Goal: Information Seeking & Learning: Check status

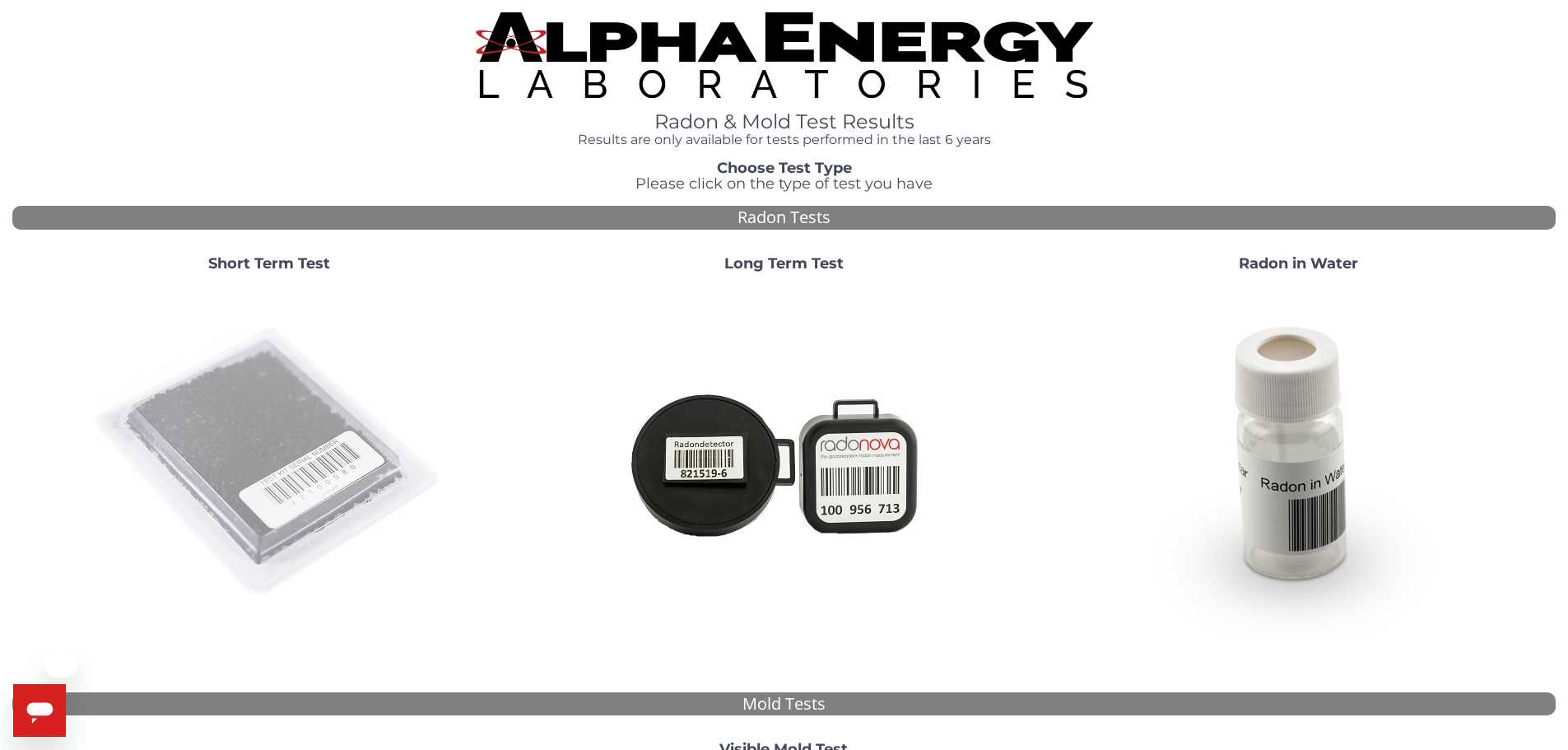
click at [186, 422] on img at bounding box center [269, 463] width 354 height 354
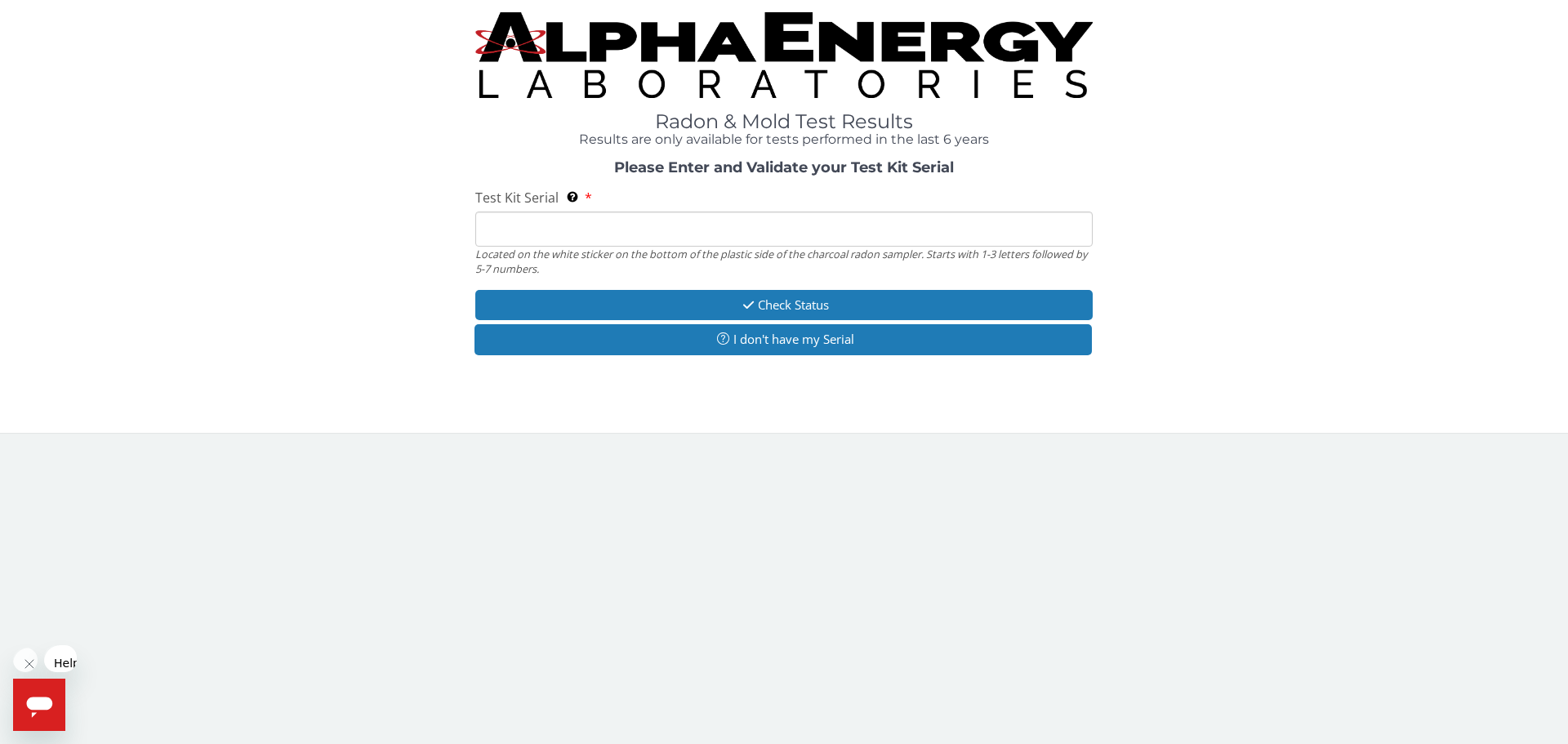
click at [511, 211] on input "Test Kit Serial Located on the white sticker on the bottom of the plastic side …" at bounding box center [784, 228] width 617 height 35
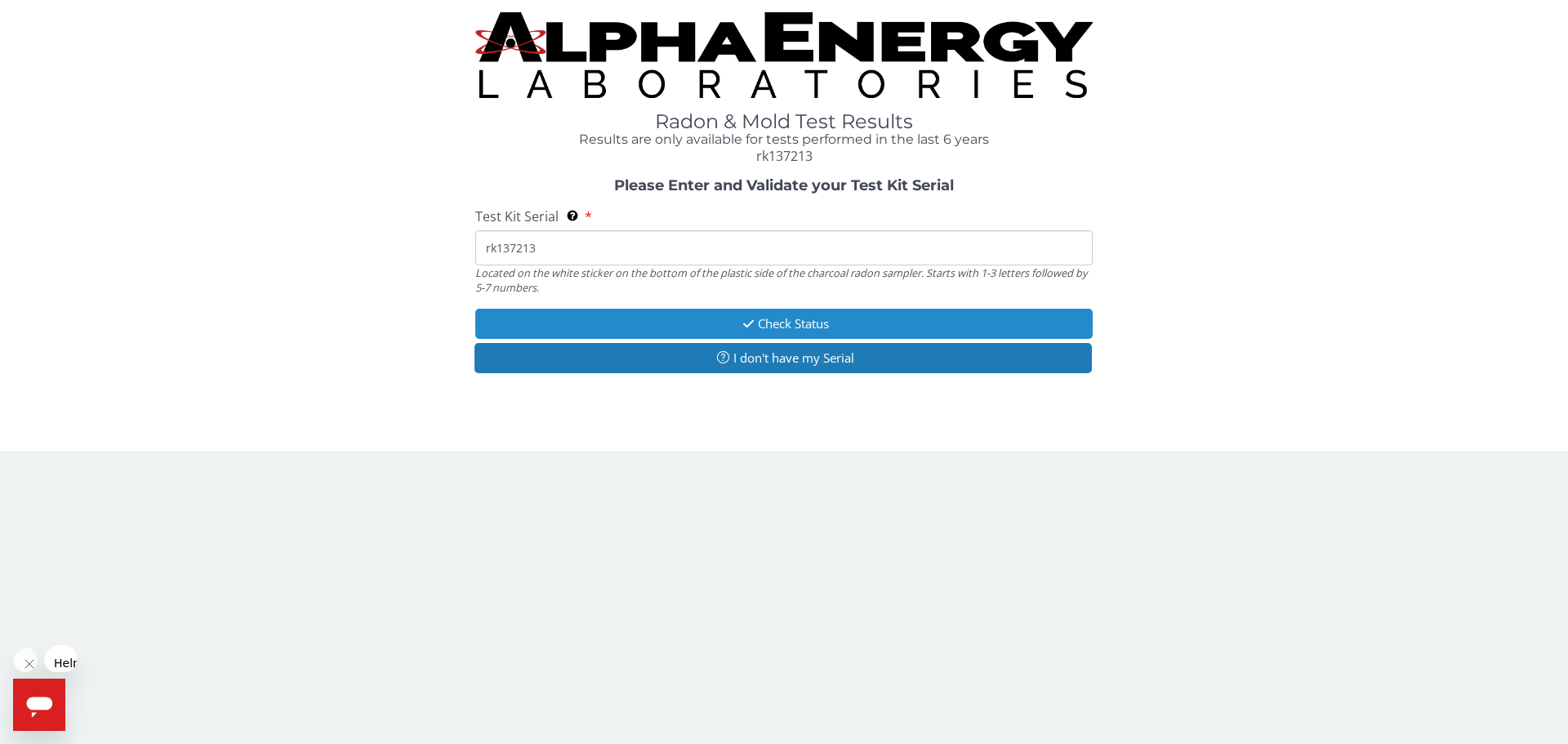
type input "rk137213"
click at [537, 308] on button "Check Status" at bounding box center [784, 323] width 617 height 31
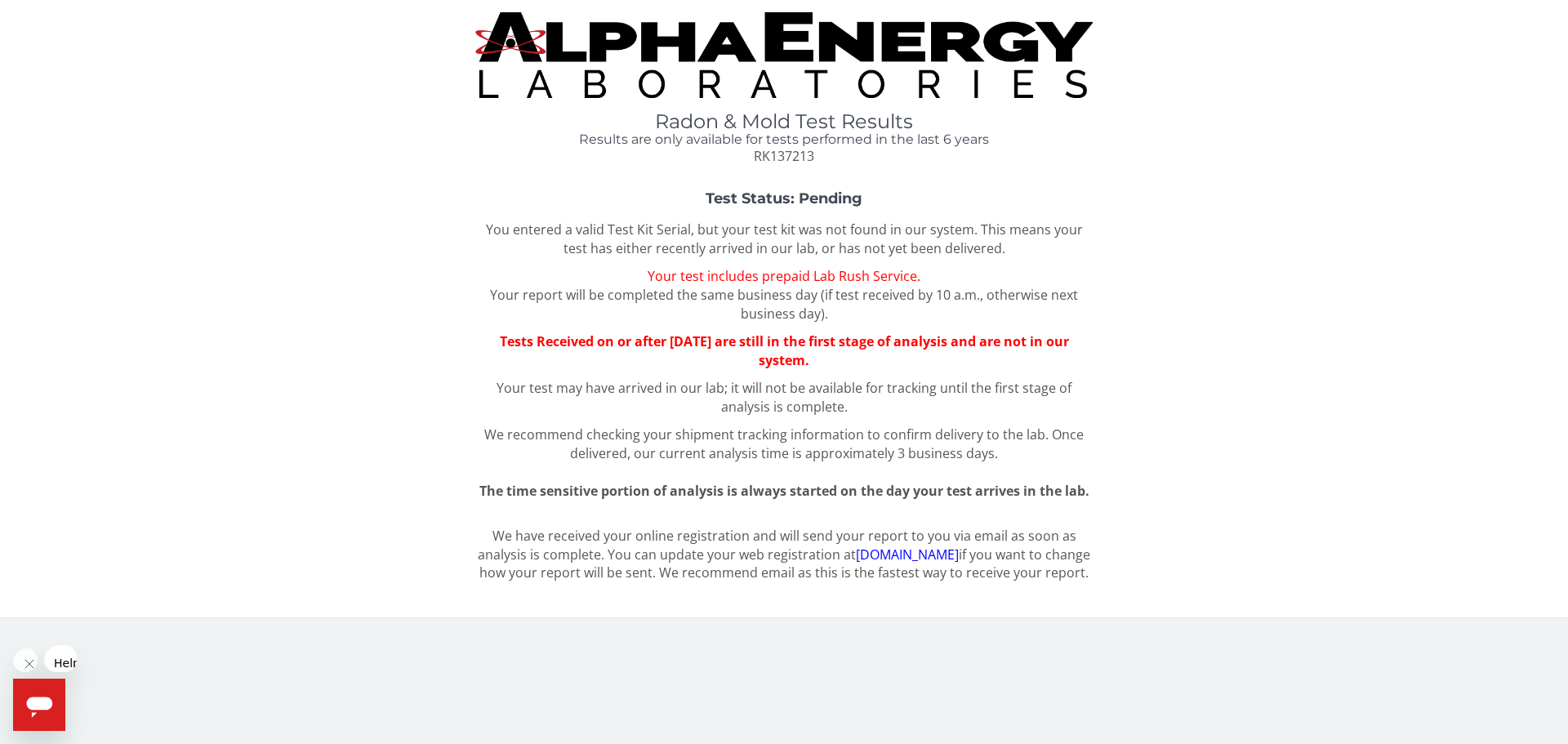
click at [1215, 445] on div "Test Status: Pending You entered a valid Test Kit Serial, but your test kit was…" at bounding box center [784, 346] width 1543 height 308
drag, startPoint x: 473, startPoint y: 359, endPoint x: 472, endPoint y: 374, distance: 15.0
click at [477, 363] on div "Test Status: Pending You entered a valid Test Kit Serial, but your test kit was…" at bounding box center [784, 346] width 1543 height 308
